Goal: Information Seeking & Learning: Learn about a topic

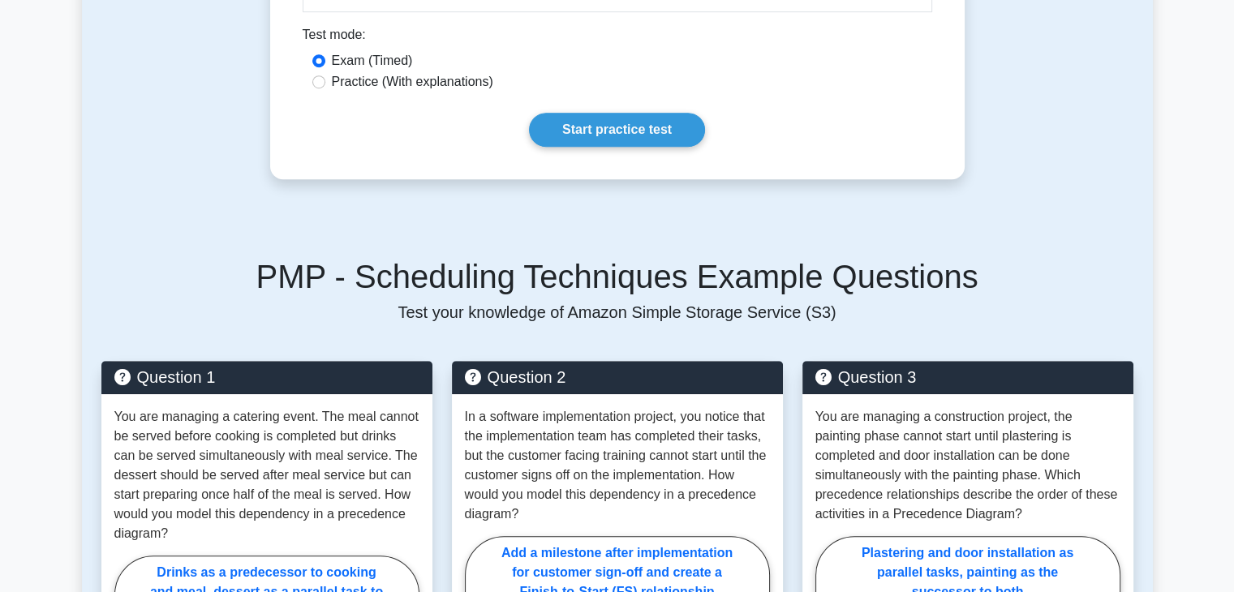
scroll to position [974, 0]
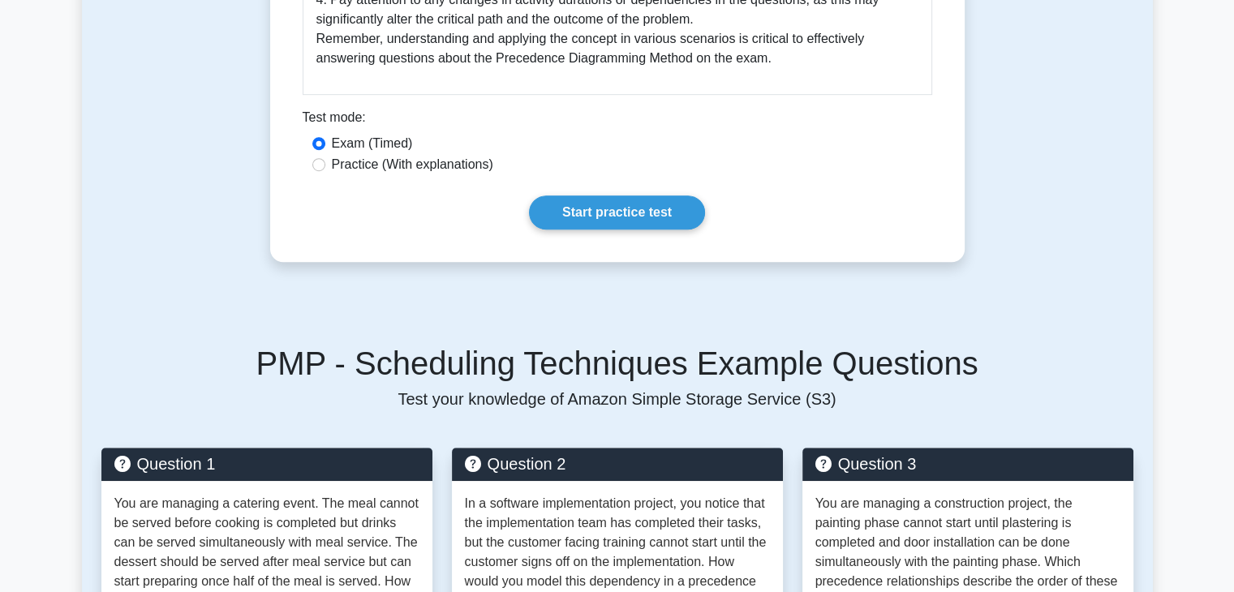
click at [329, 165] on div "Practice (With explanations)" at bounding box center [617, 164] width 610 height 19
click at [306, 168] on div "Practice (With explanations)" at bounding box center [618, 165] width 630 height 21
click at [321, 168] on input "Practice (With explanations)" at bounding box center [318, 164] width 13 height 13
radio input "true"
click at [564, 224] on link "Start practice test" at bounding box center [617, 213] width 176 height 34
